Goal: Task Accomplishment & Management: Complete application form

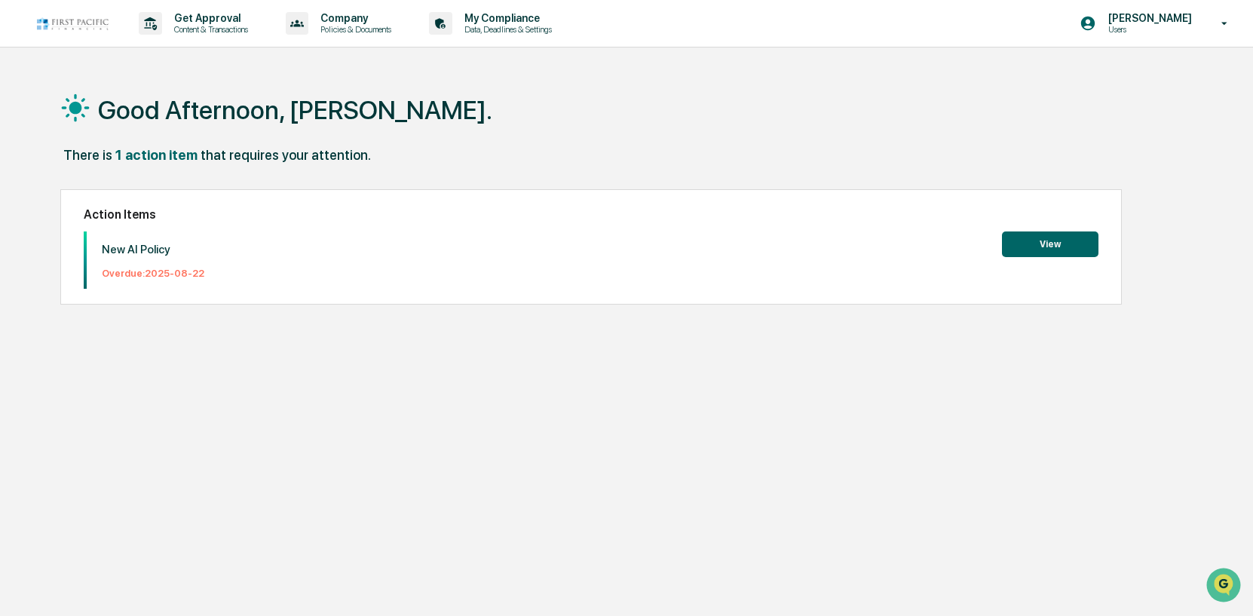
click at [1070, 239] on button "View" at bounding box center [1050, 245] width 97 height 26
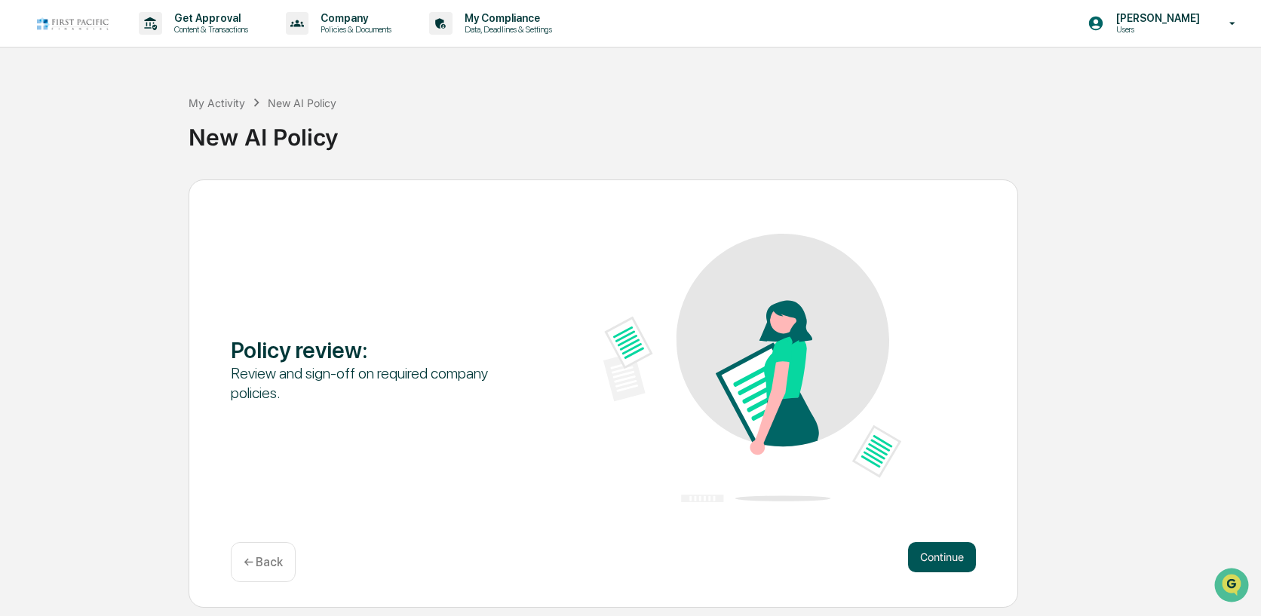
click at [943, 551] on button "Continue" at bounding box center [942, 557] width 68 height 30
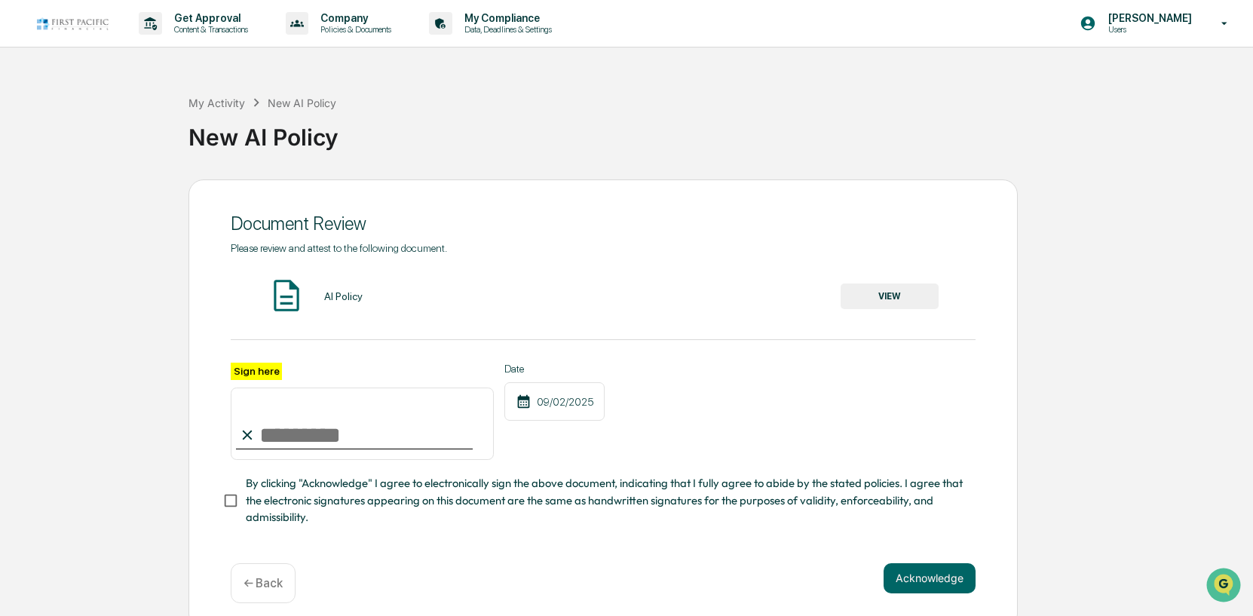
click at [317, 434] on input "Sign here" at bounding box center [362, 424] width 263 height 72
click at [342, 295] on div "AI Policy" at bounding box center [343, 296] width 38 height 12
click at [903, 296] on button "VIEW" at bounding box center [890, 297] width 98 height 26
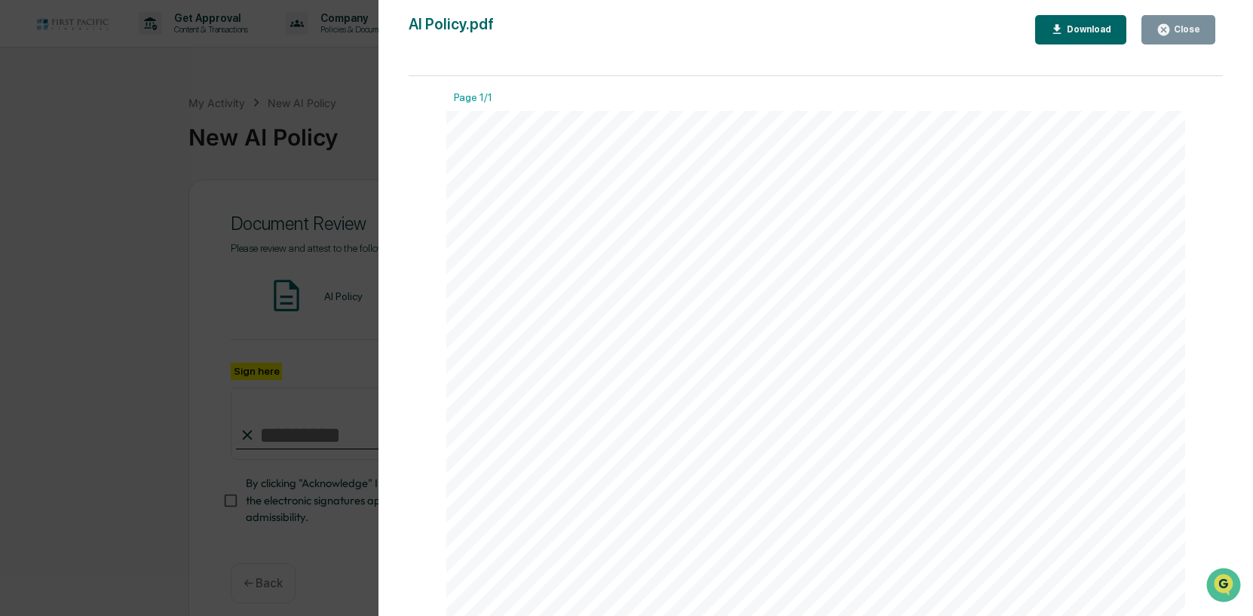
click at [1180, 26] on div "Close" at bounding box center [1185, 29] width 29 height 11
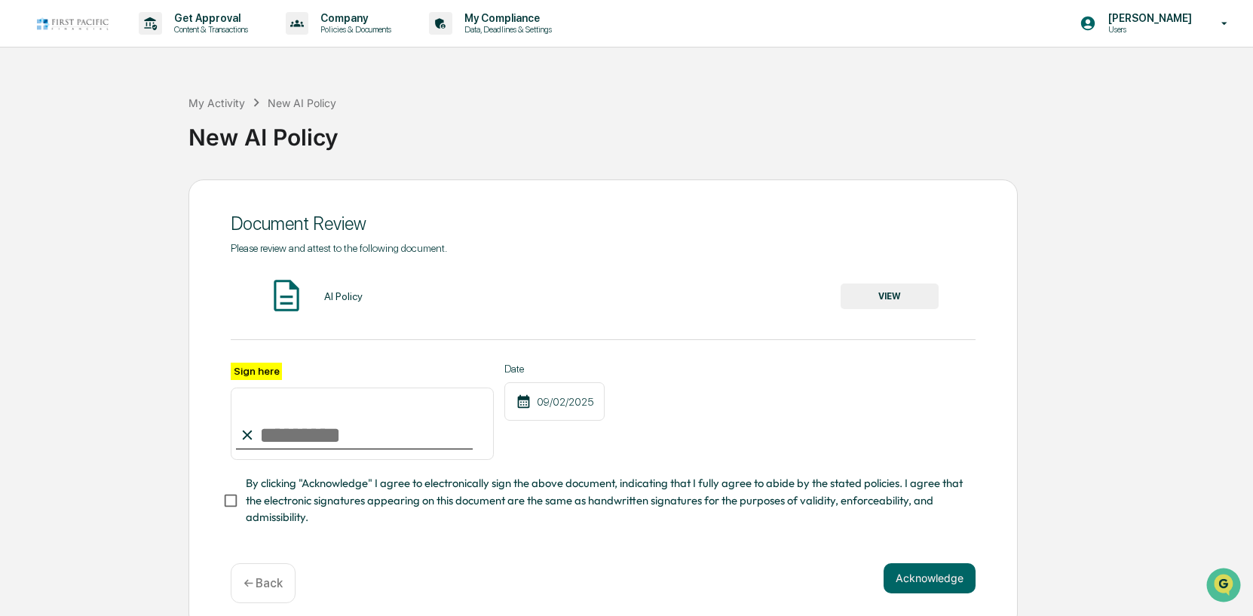
click at [290, 431] on input "Sign here" at bounding box center [362, 424] width 263 height 72
type input "**********"
click at [915, 584] on button "Acknowledge" at bounding box center [930, 578] width 92 height 30
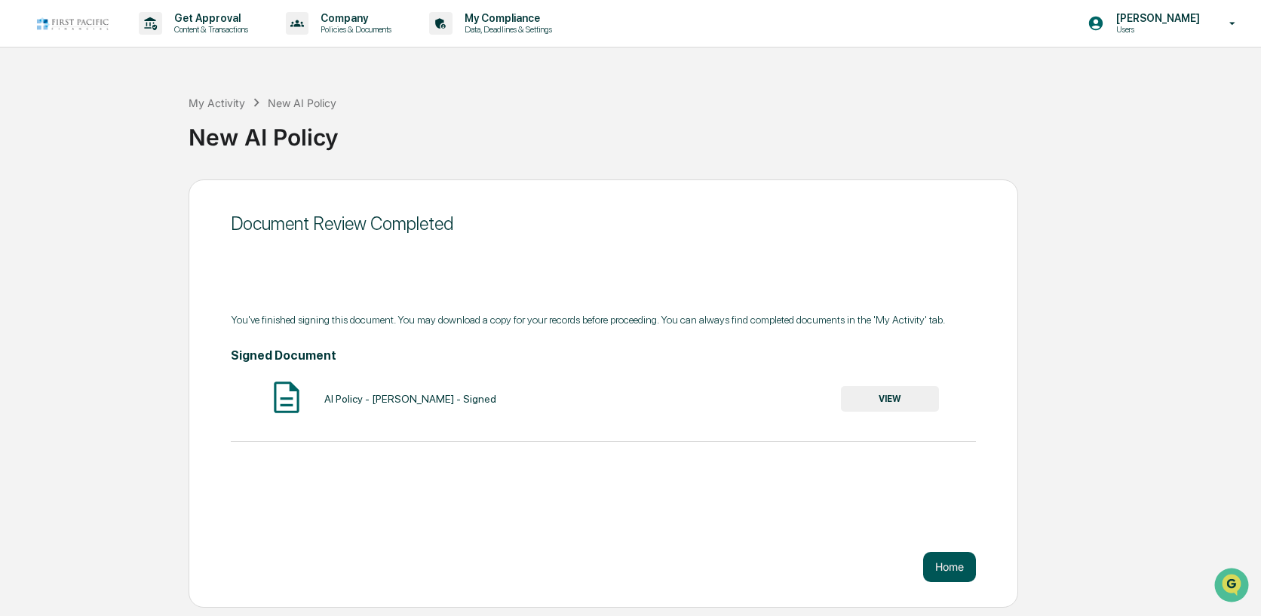
click at [950, 569] on button "Home" at bounding box center [949, 567] width 53 height 30
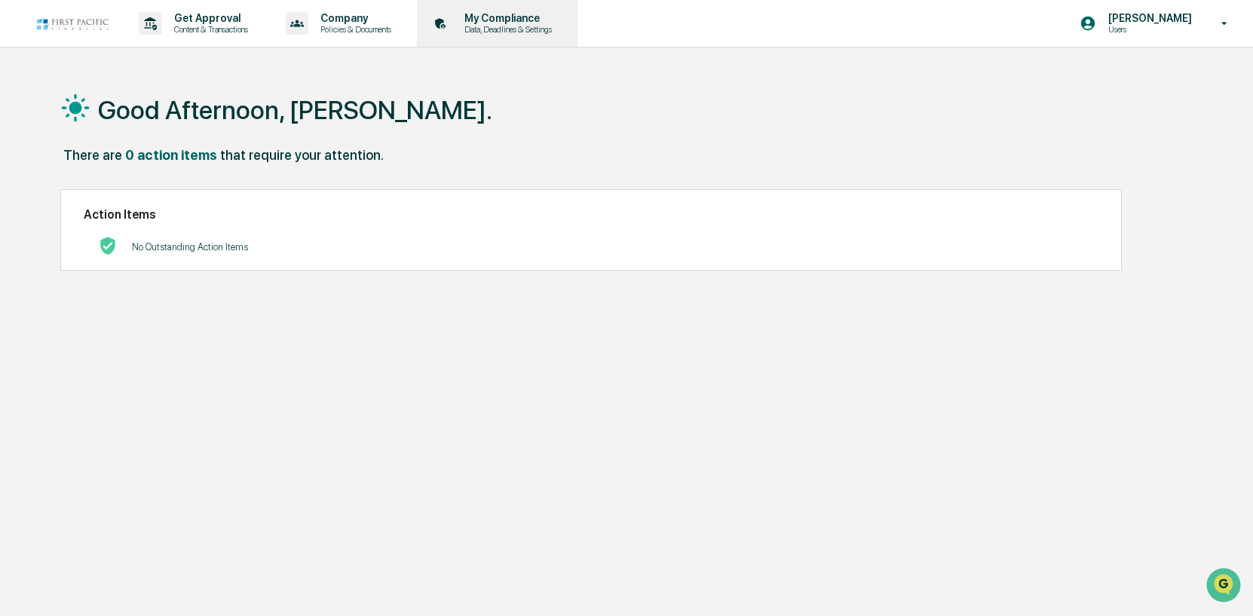
click at [525, 17] on p "My Compliance" at bounding box center [506, 18] width 107 height 12
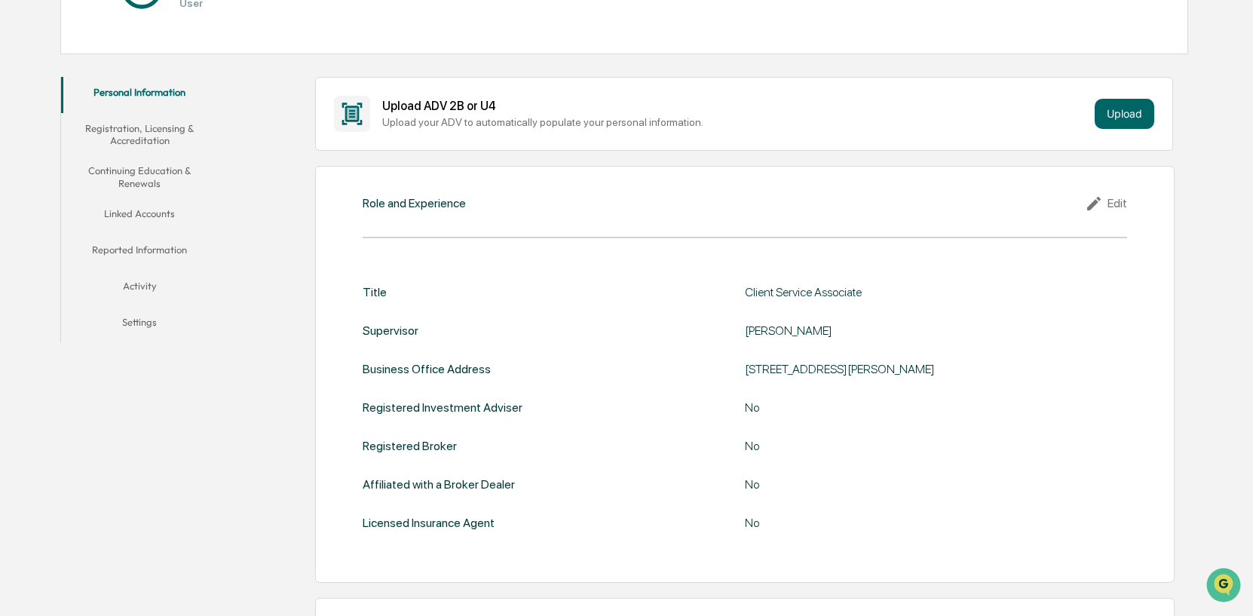
scroll to position [151, 0]
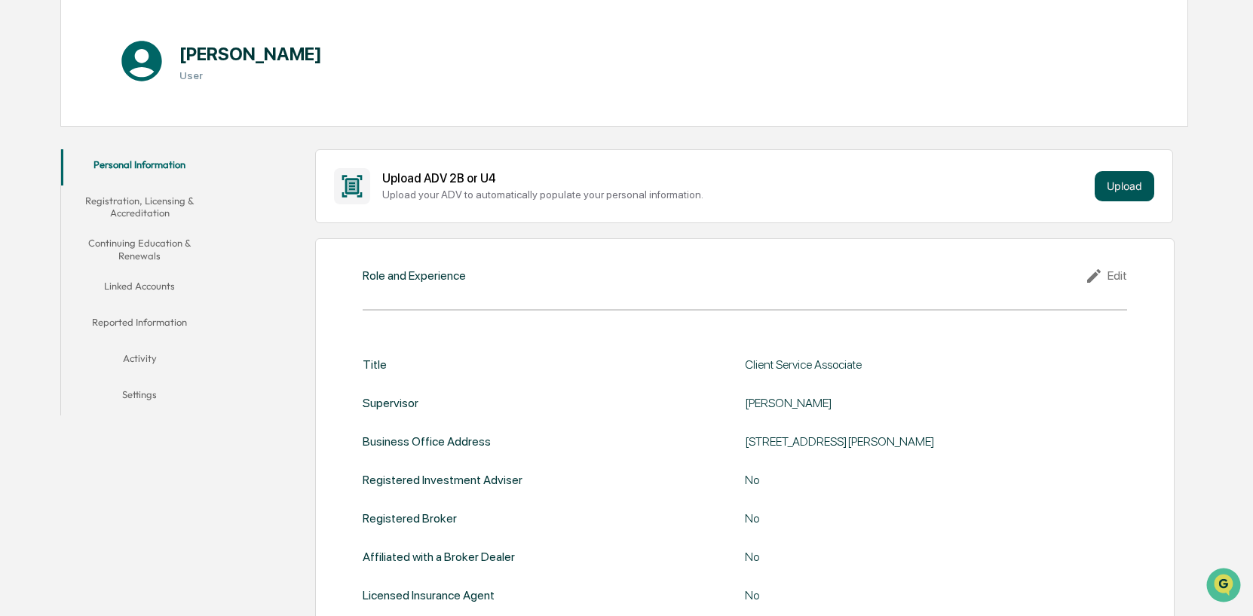
click at [1114, 187] on button "Upload" at bounding box center [1125, 186] width 60 height 30
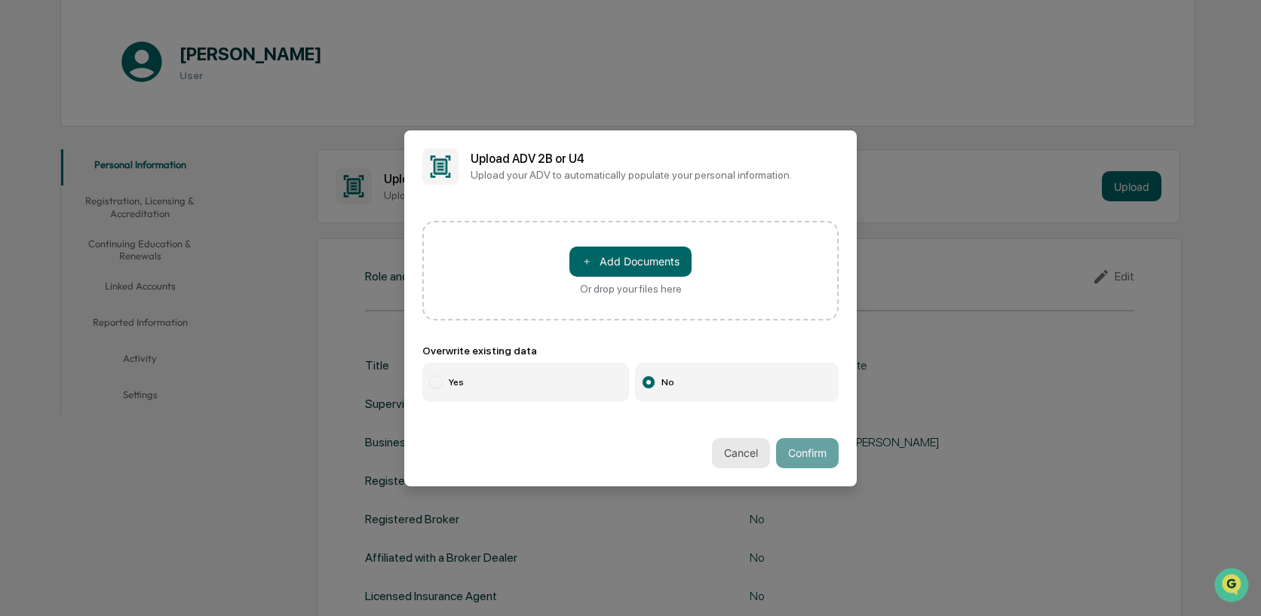
click at [735, 452] on button "Cancel" at bounding box center [741, 453] width 58 height 30
